Goal: Task Accomplishment & Management: Use online tool/utility

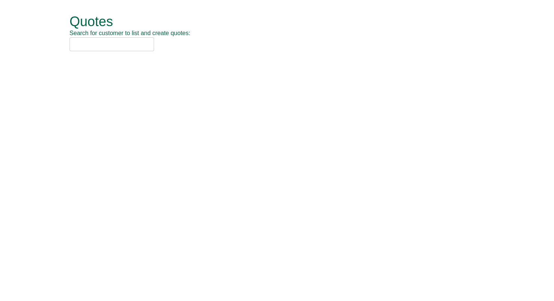
click at [93, 38] on input "text" at bounding box center [112, 44] width 84 height 14
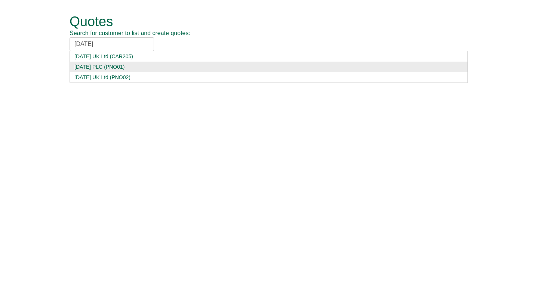
type input "[DATE]"
click at [96, 72] on li "[DATE] UK Ltd (PNO02)" at bounding box center [269, 77] width 398 height 11
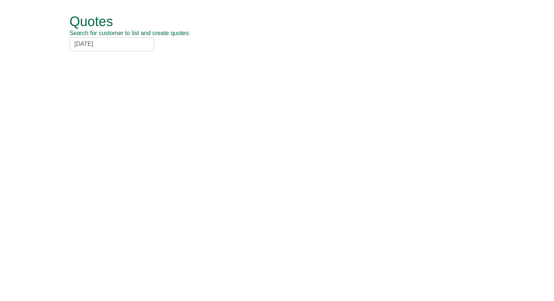
click at [105, 44] on input "[DATE]" at bounding box center [112, 44] width 84 height 14
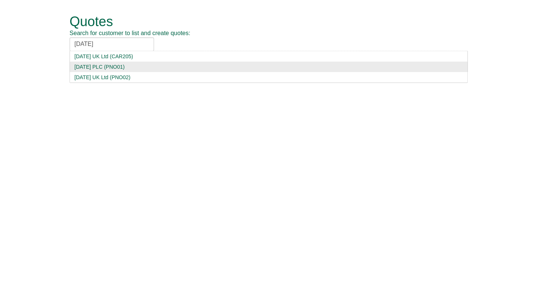
click at [109, 70] on div "[DATE] PLC (PNO01)" at bounding box center [268, 66] width 388 height 7
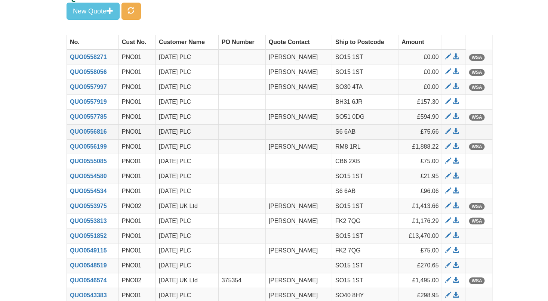
scroll to position [34, 0]
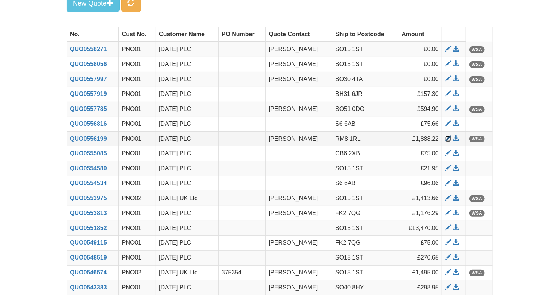
click at [448, 137] on span at bounding box center [448, 139] width 6 height 6
click at [131, 5] on span "button" at bounding box center [131, 2] width 7 height 7
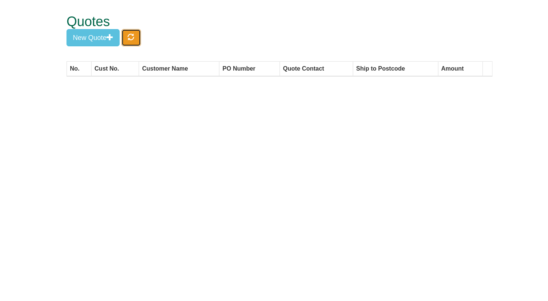
scroll to position [0, 0]
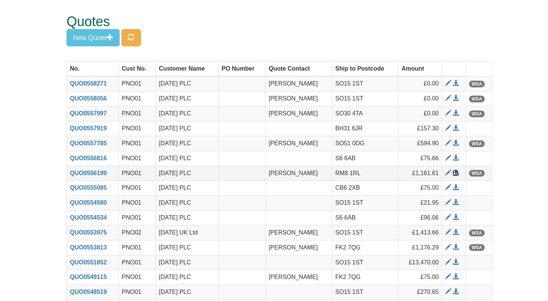
click at [456, 174] on span at bounding box center [456, 173] width 6 height 6
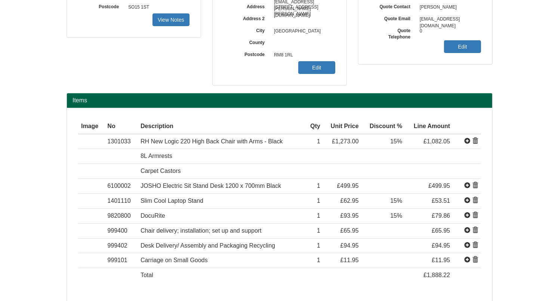
scroll to position [142, 0]
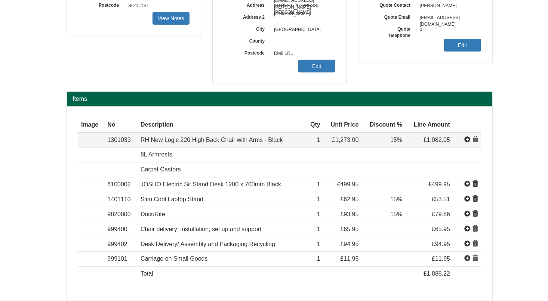
click at [474, 140] on span at bounding box center [475, 140] width 6 height 6
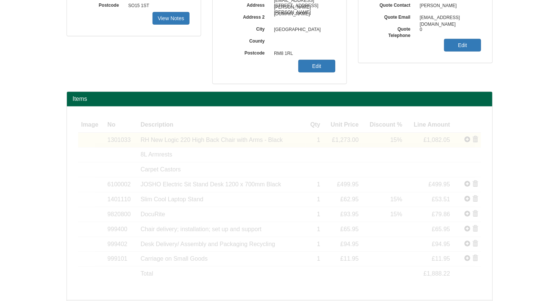
scroll to position [108, 0]
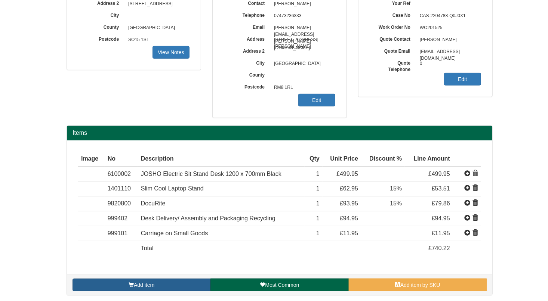
click at [167, 289] on link "Add item" at bounding box center [142, 285] width 138 height 13
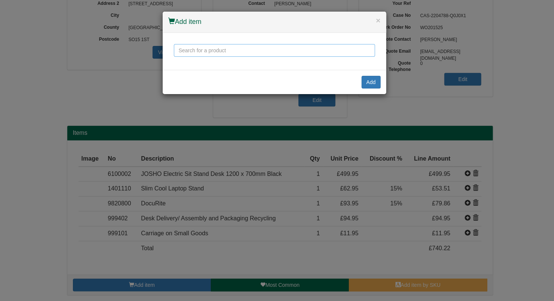
click at [249, 48] on input "text" at bounding box center [274, 50] width 201 height 13
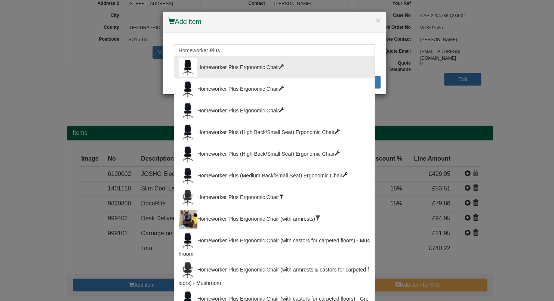
click at [252, 62] on div "Homeworker Plus Ergonomic Chair" at bounding box center [274, 67] width 191 height 19
type input "Homeworker Plus Ergonomic Chair"
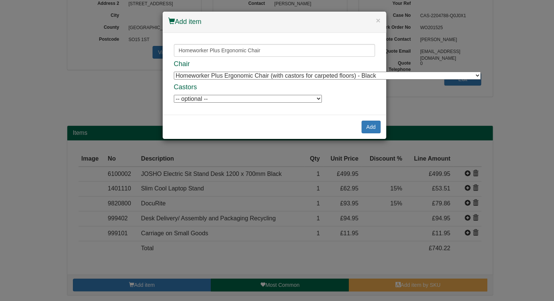
click at [303, 99] on select "-- optional -- Positiv Soft Wheel Castors For Hard Floors (set of 5) Positiv So…" at bounding box center [248, 99] width 148 height 8
select select "9994719"
click at [174, 95] on select "-- optional -- Positiv Soft Wheel Castors For Hard Floors (set of 5) Positiv So…" at bounding box center [248, 99] width 148 height 8
click at [382, 77] on select "Homeworker Plus Ergonomic Chair (with castors for carpeted floors) - Black Home…" at bounding box center [327, 76] width 307 height 8
select select "9900004"
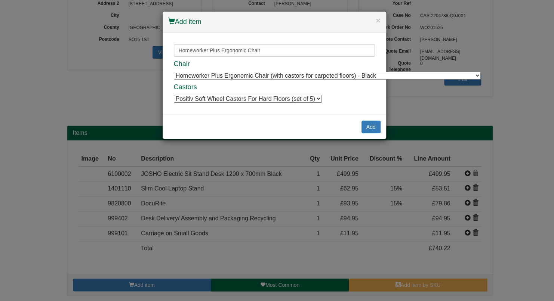
click at [174, 72] on select "Homeworker Plus Ergonomic Chair (with castors for carpeted floors) - Black Home…" at bounding box center [327, 76] width 307 height 8
click at [374, 130] on button "Add" at bounding box center [370, 127] width 19 height 13
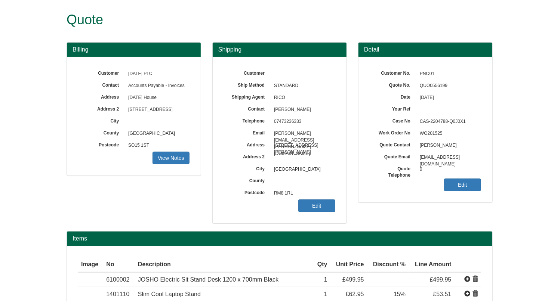
scroll to position [0, 0]
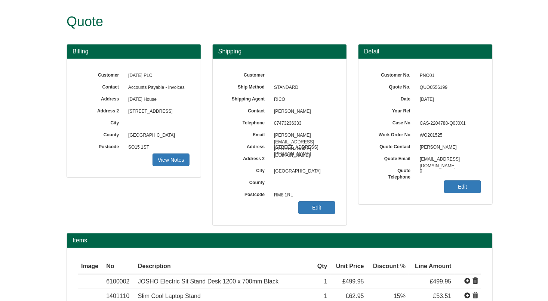
click at [526, 76] on form "Quote Billing Customer Carnival PLC Contact Accounts Payable - Invoices Address…" at bounding box center [274, 235] width 548 height 470
